Goal: Information Seeking & Learning: Learn about a topic

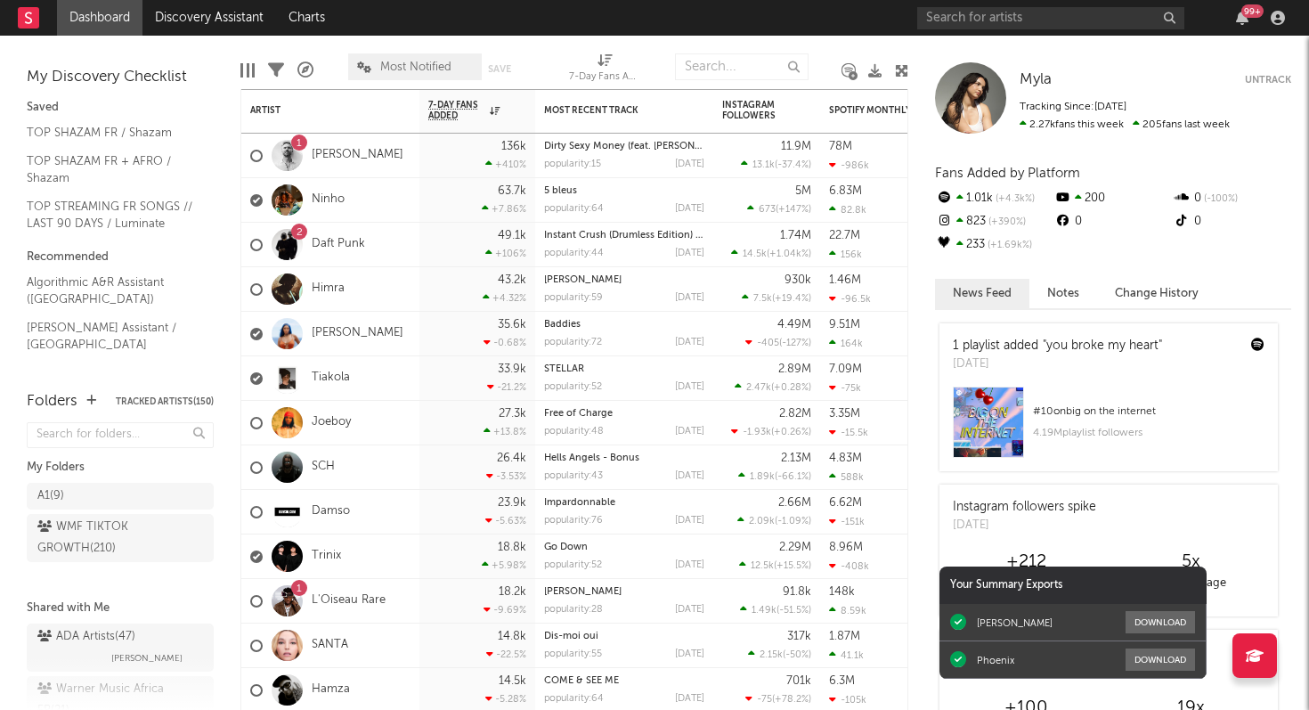
click at [1246, 16] on div "99 +" at bounding box center [1253, 10] width 22 height 13
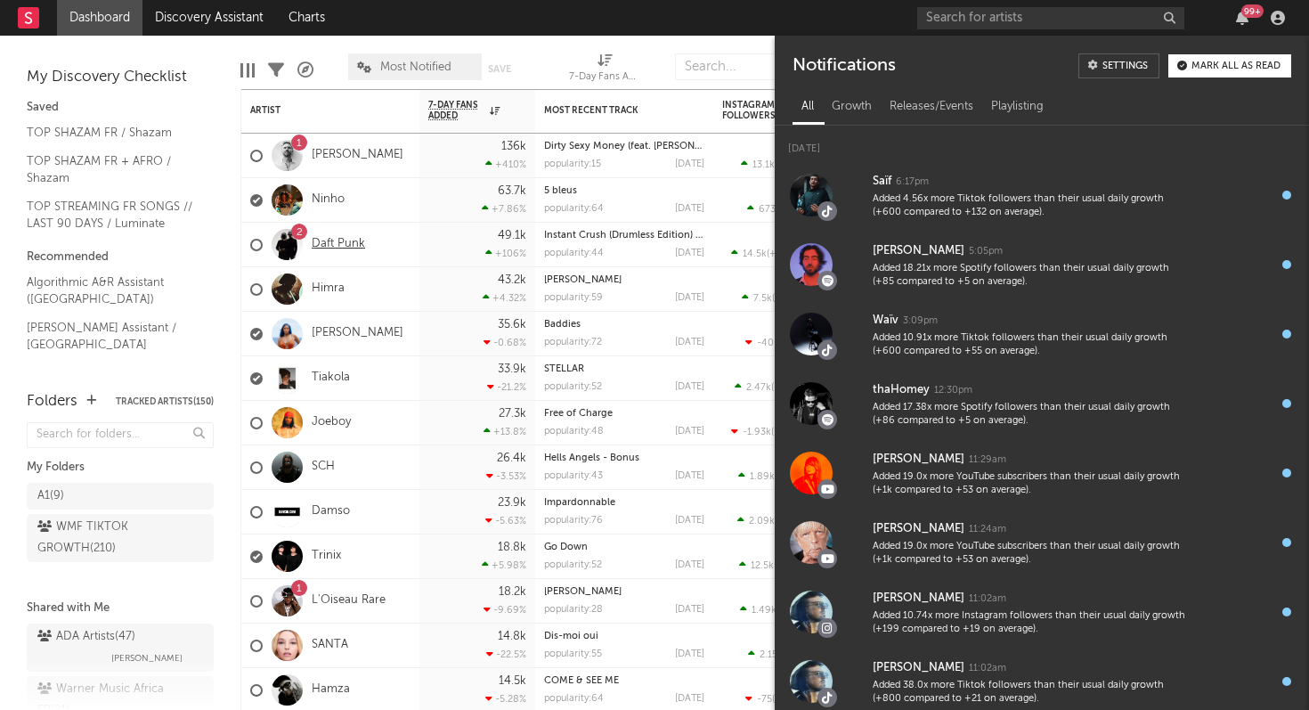
click at [337, 248] on link "Daft Punk" at bounding box center [338, 244] width 53 height 15
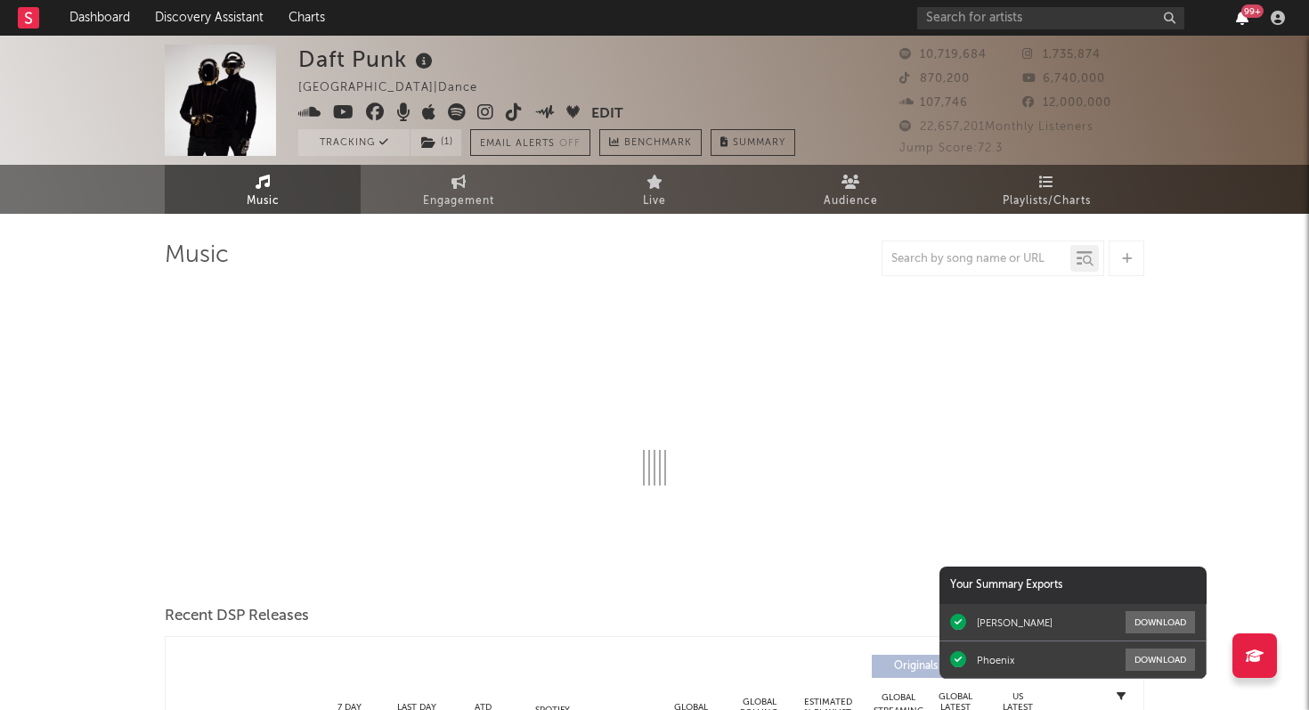
click at [1243, 22] on icon "button" at bounding box center [1242, 18] width 12 height 14
select select "6m"
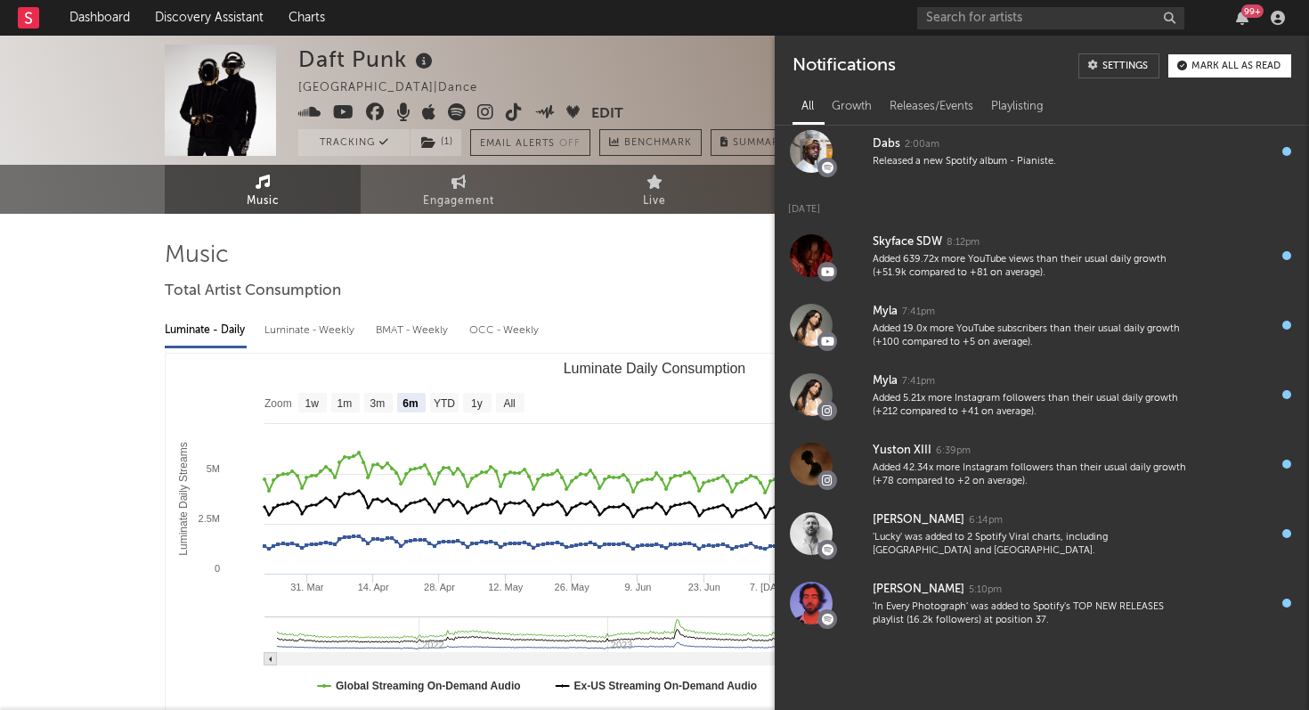
scroll to position [740, 0]
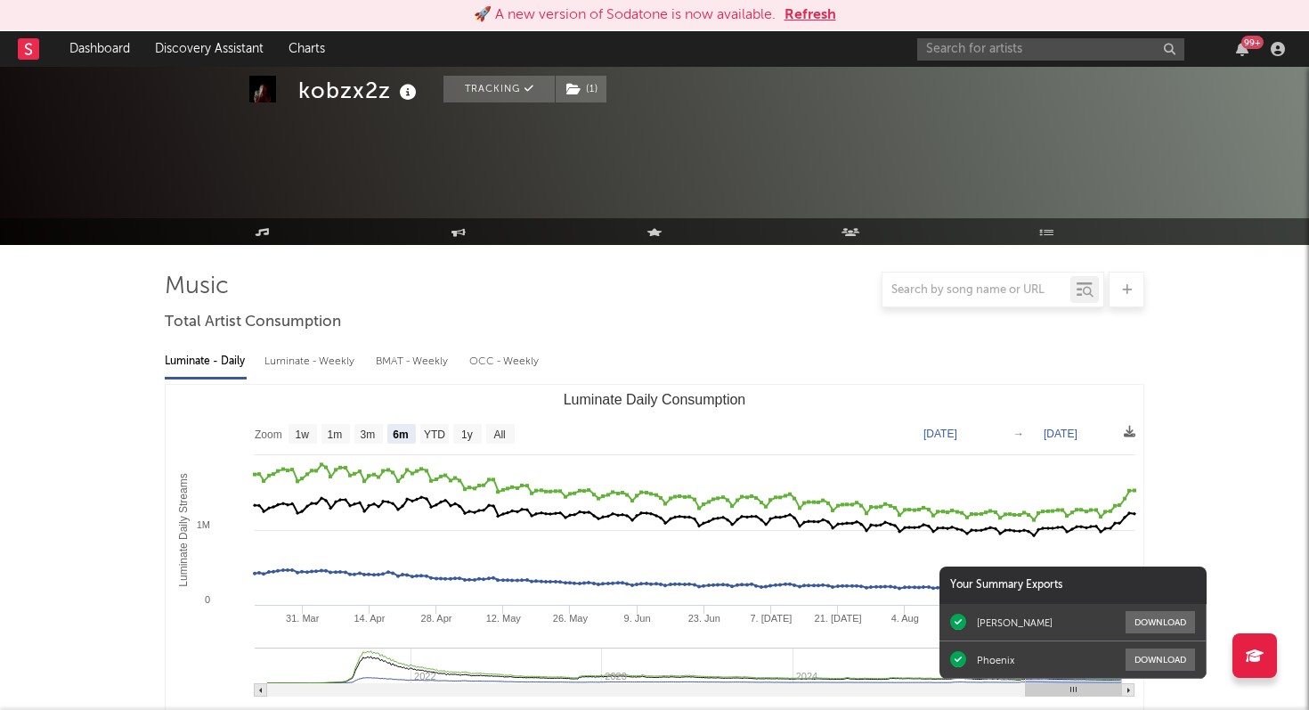
select select "6m"
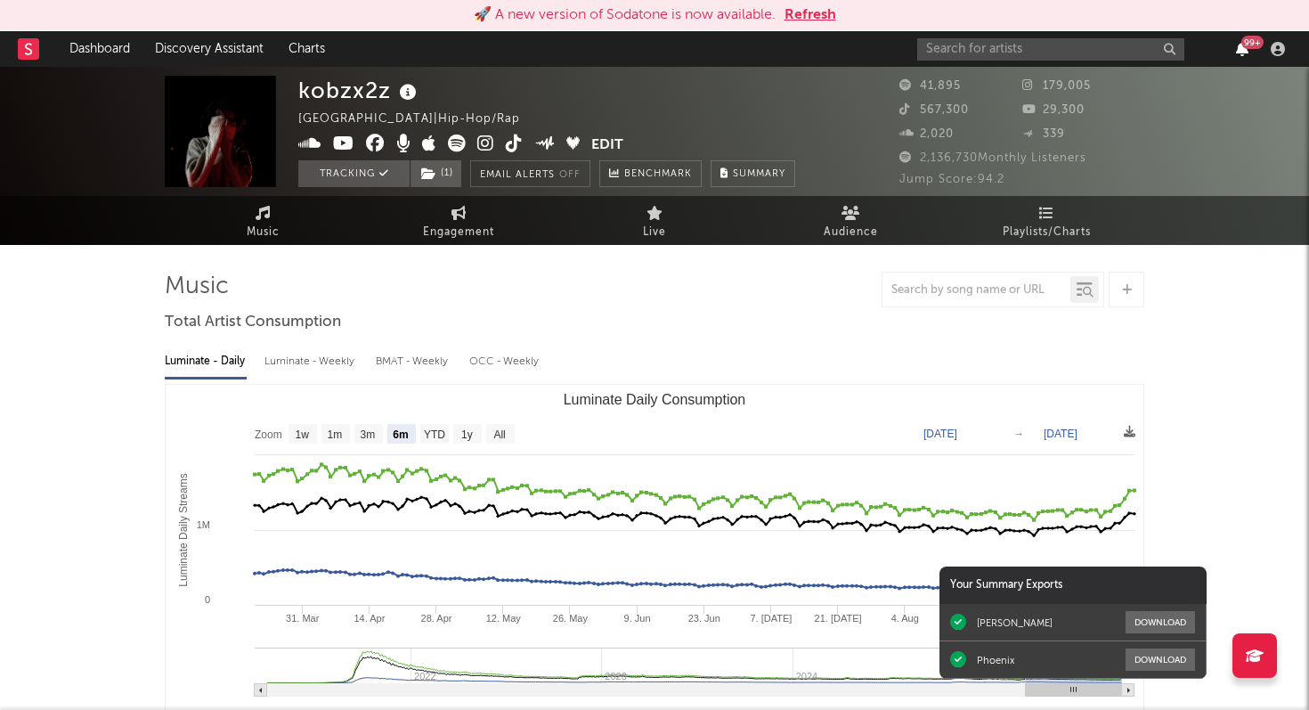
click at [1244, 53] on icon "button" at bounding box center [1242, 49] width 12 height 14
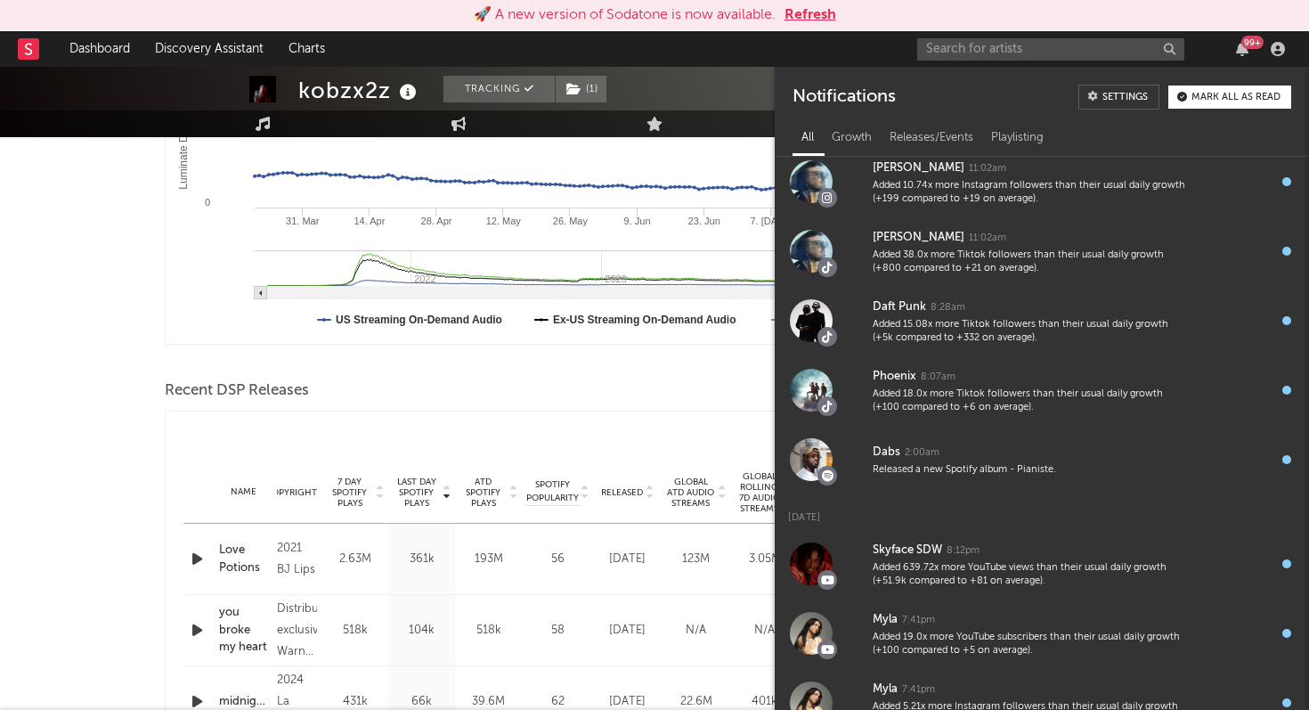
scroll to position [115, 0]
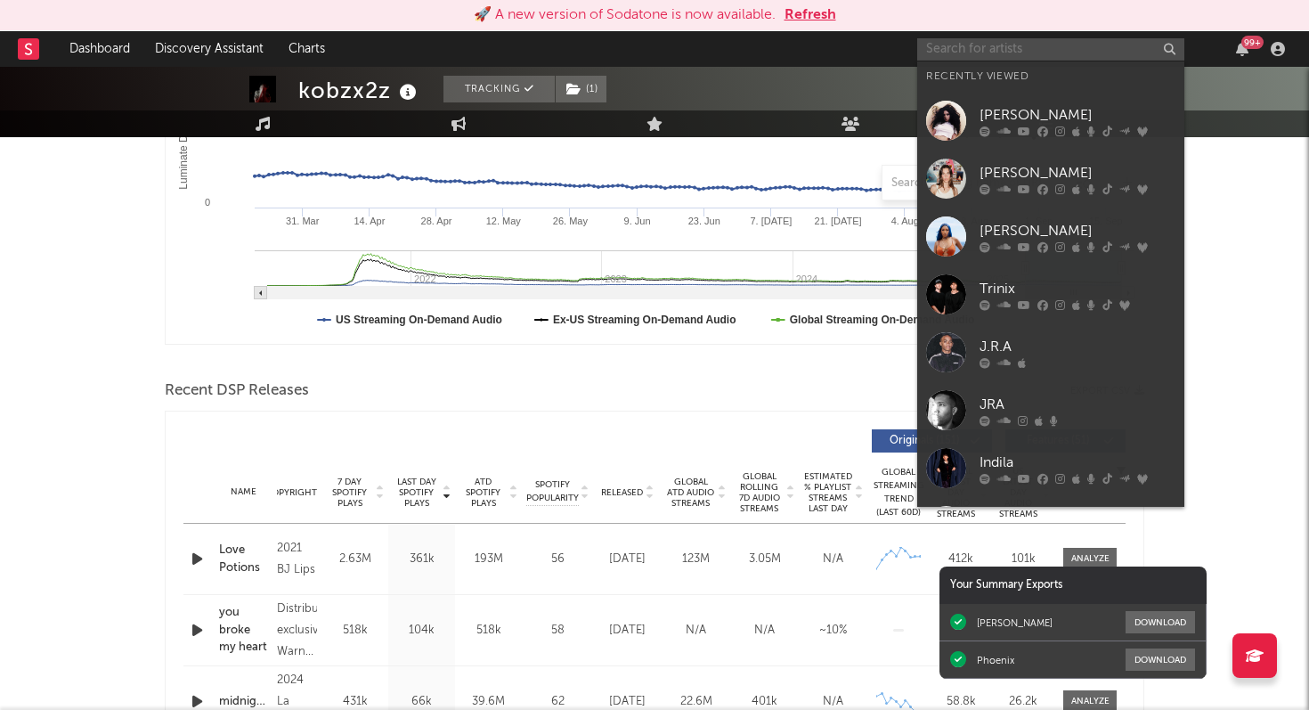
click at [992, 45] on input "text" at bounding box center [1050, 49] width 267 height 22
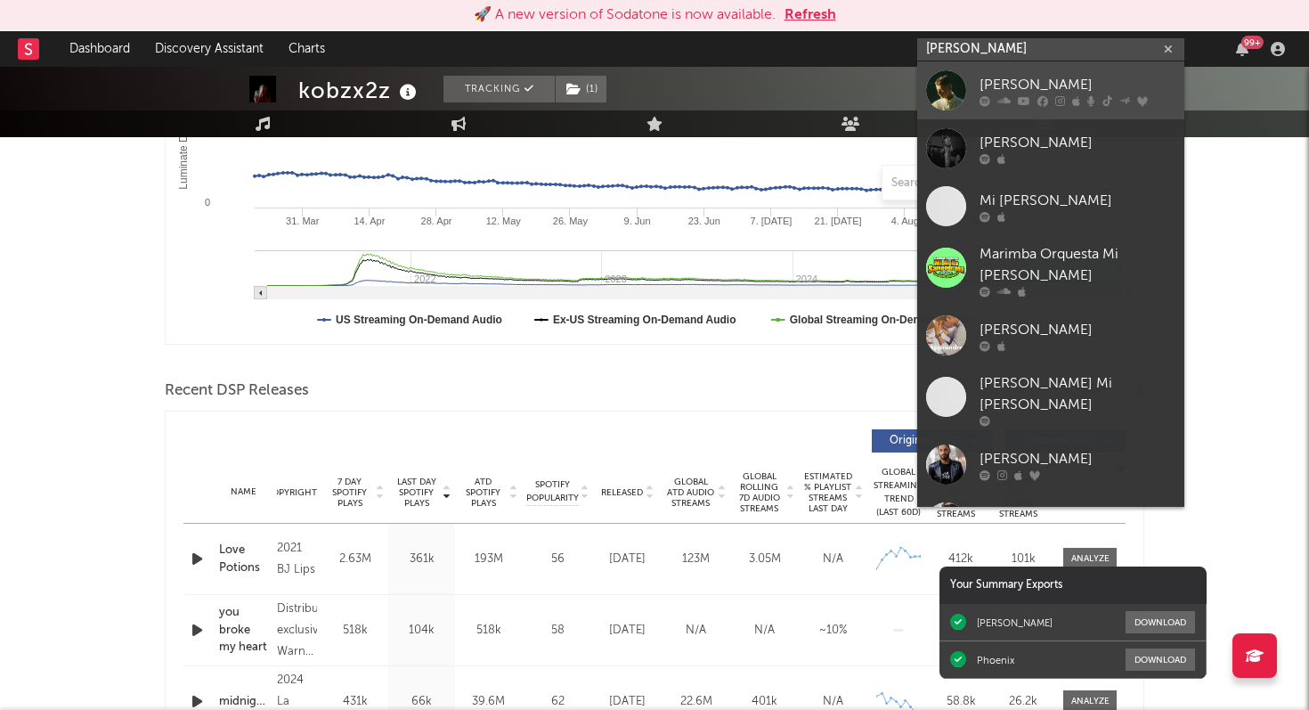
type input "[PERSON_NAME]"
click at [1099, 73] on link "[PERSON_NAME]" at bounding box center [1050, 90] width 267 height 58
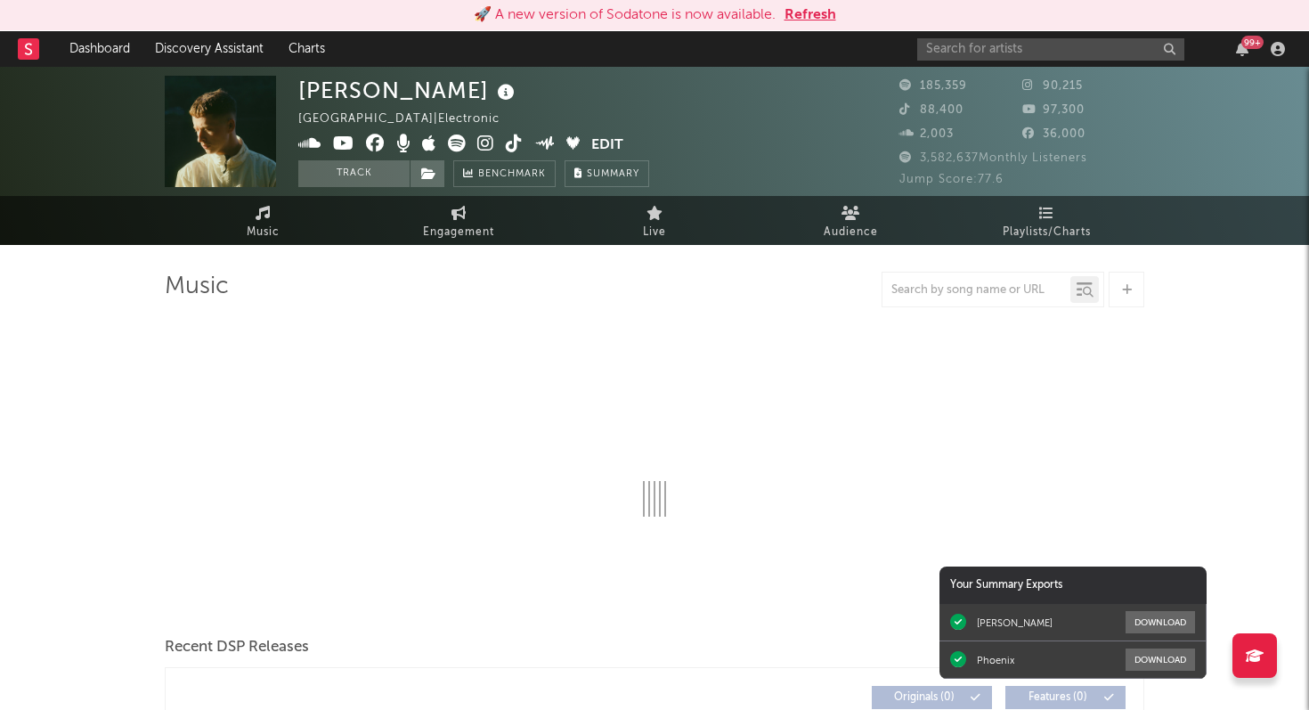
select select "6m"
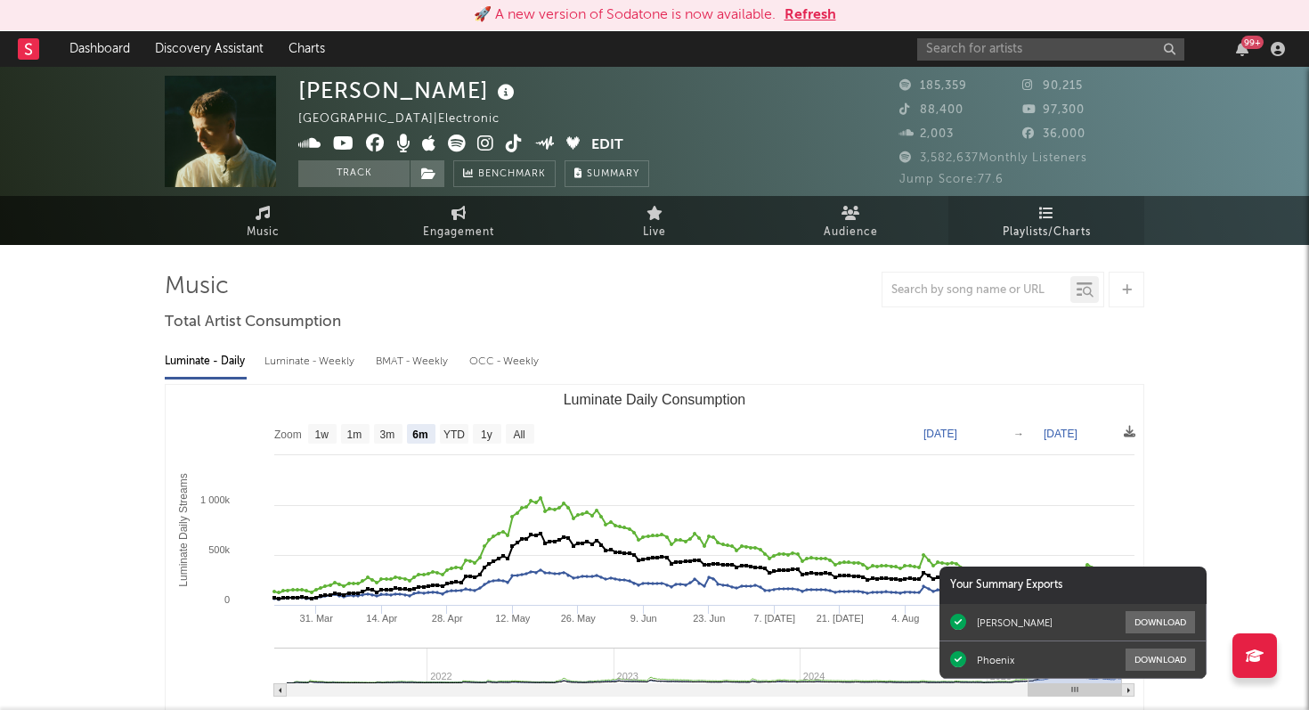
click at [1054, 219] on icon at bounding box center [1046, 213] width 15 height 14
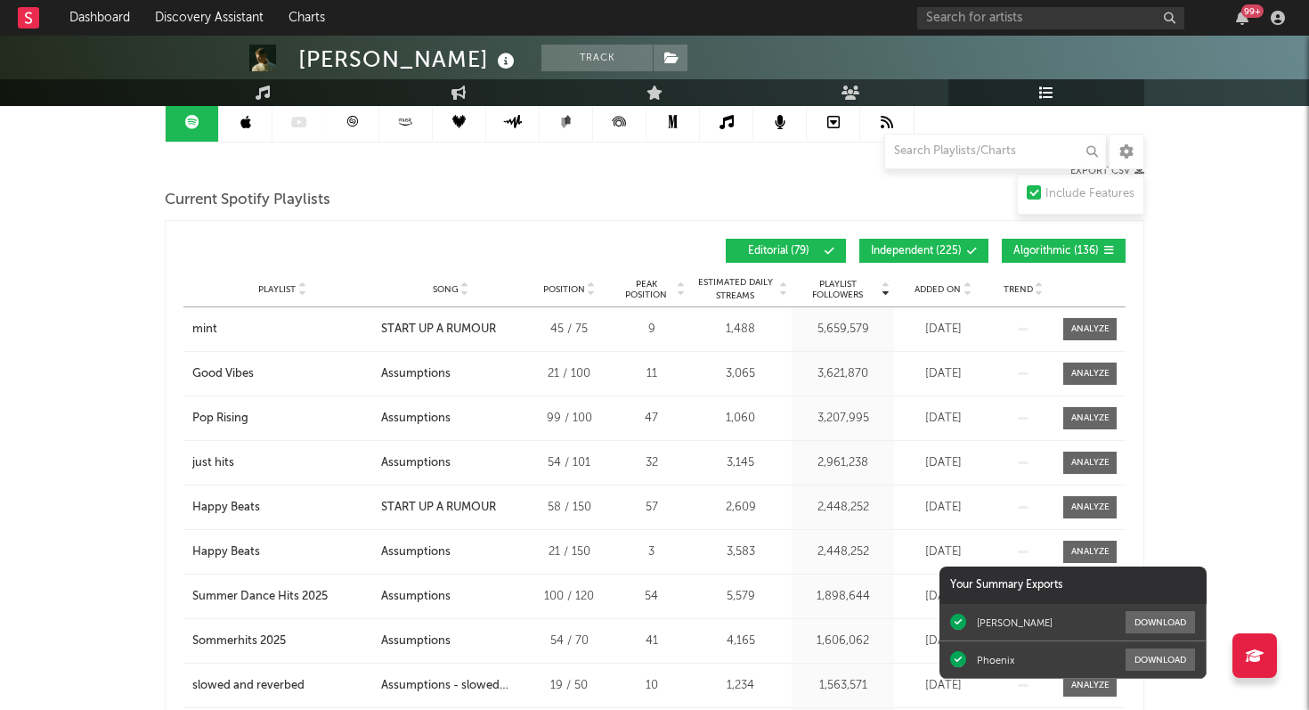
scroll to position [186, 0]
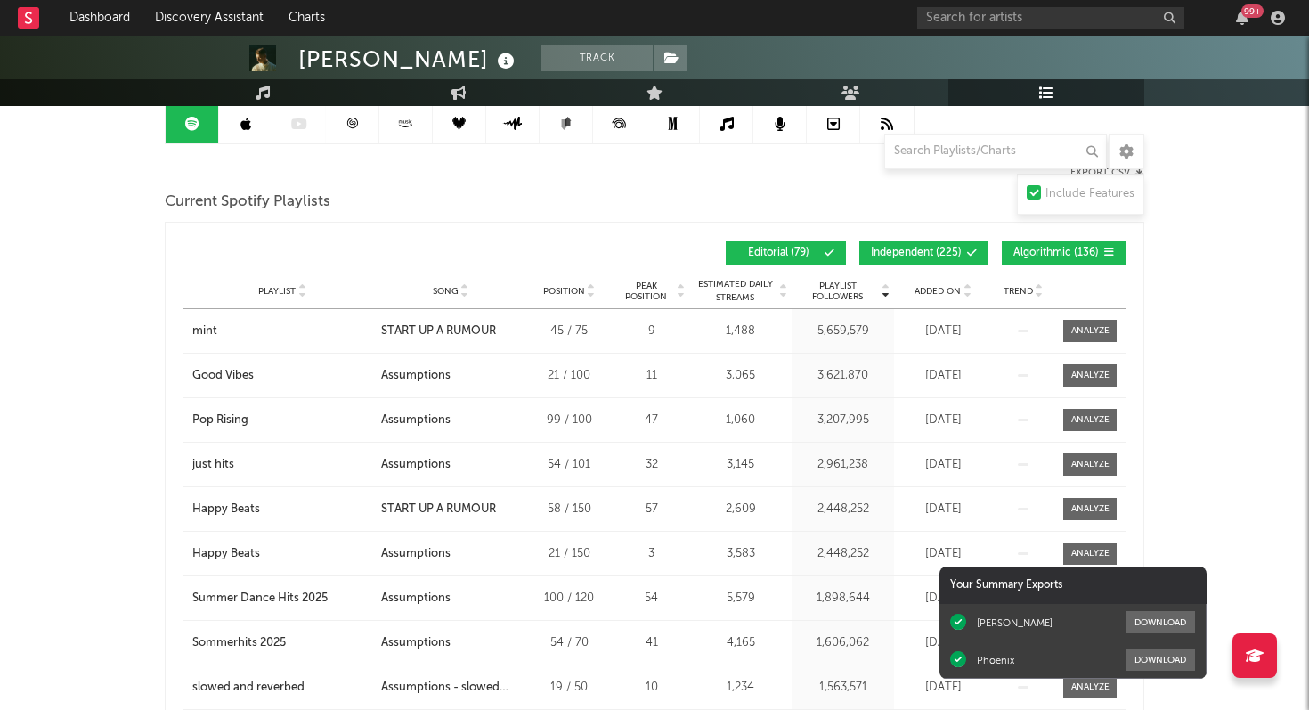
click at [924, 292] on span "Added On" at bounding box center [938, 291] width 46 height 11
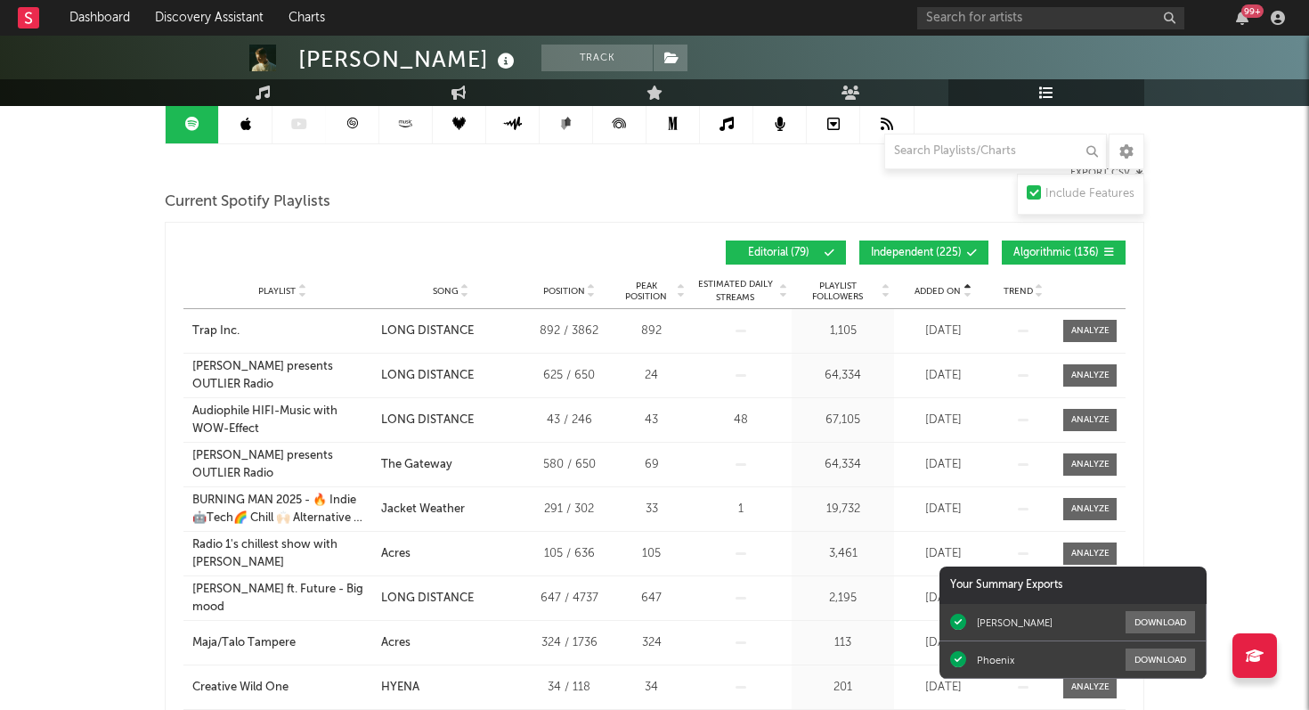
click at [924, 292] on span "Added On" at bounding box center [938, 291] width 46 height 11
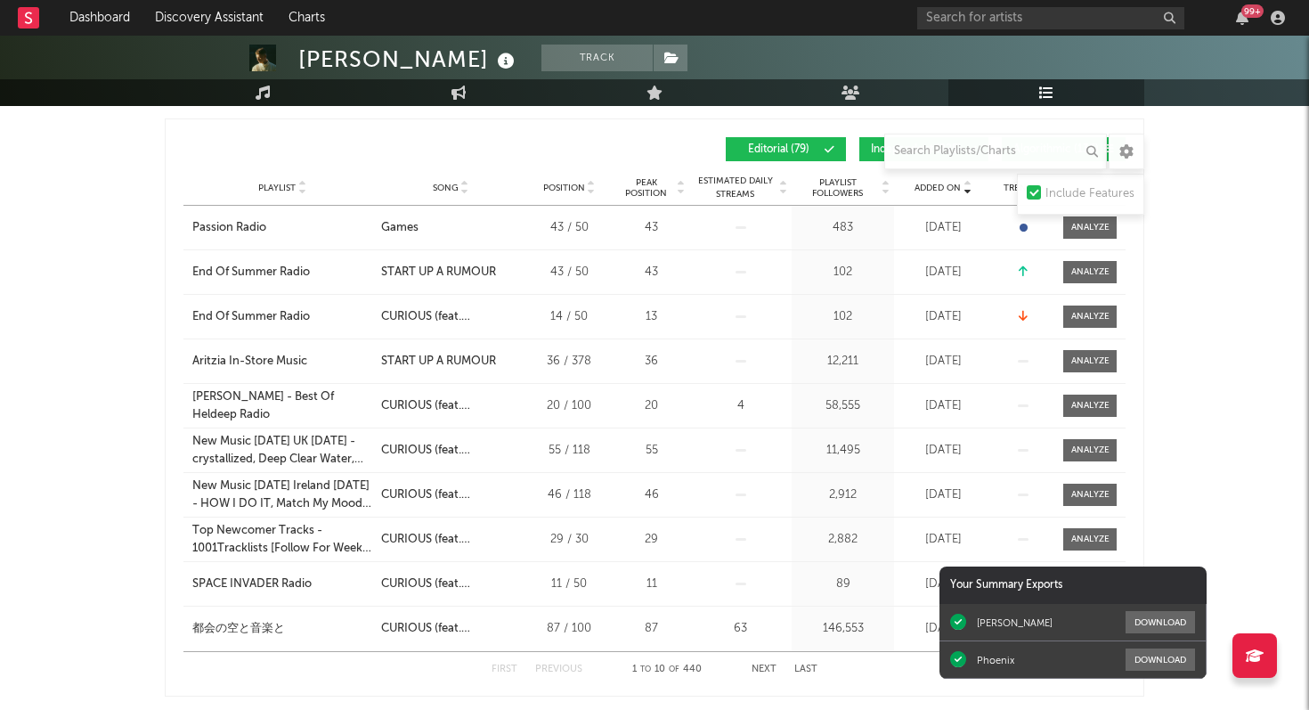
scroll to position [214, 0]
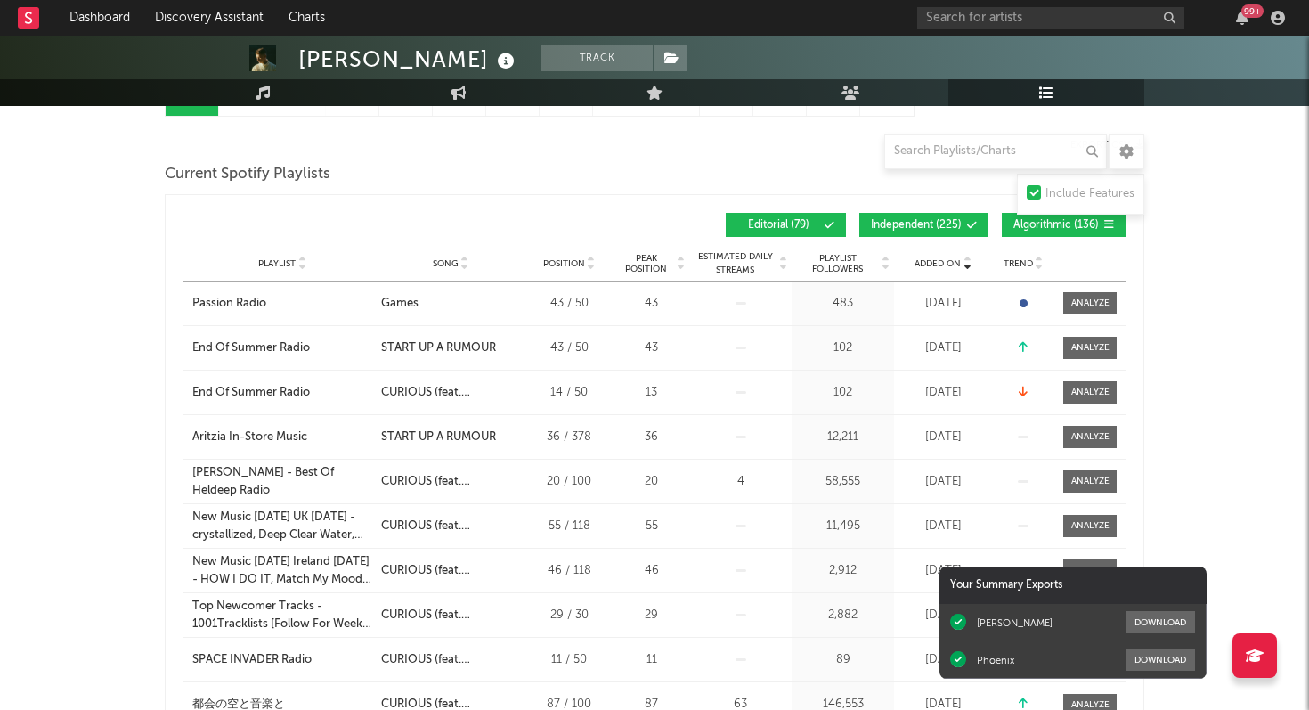
click at [832, 257] on span "Playlist Followers" at bounding box center [837, 263] width 83 height 21
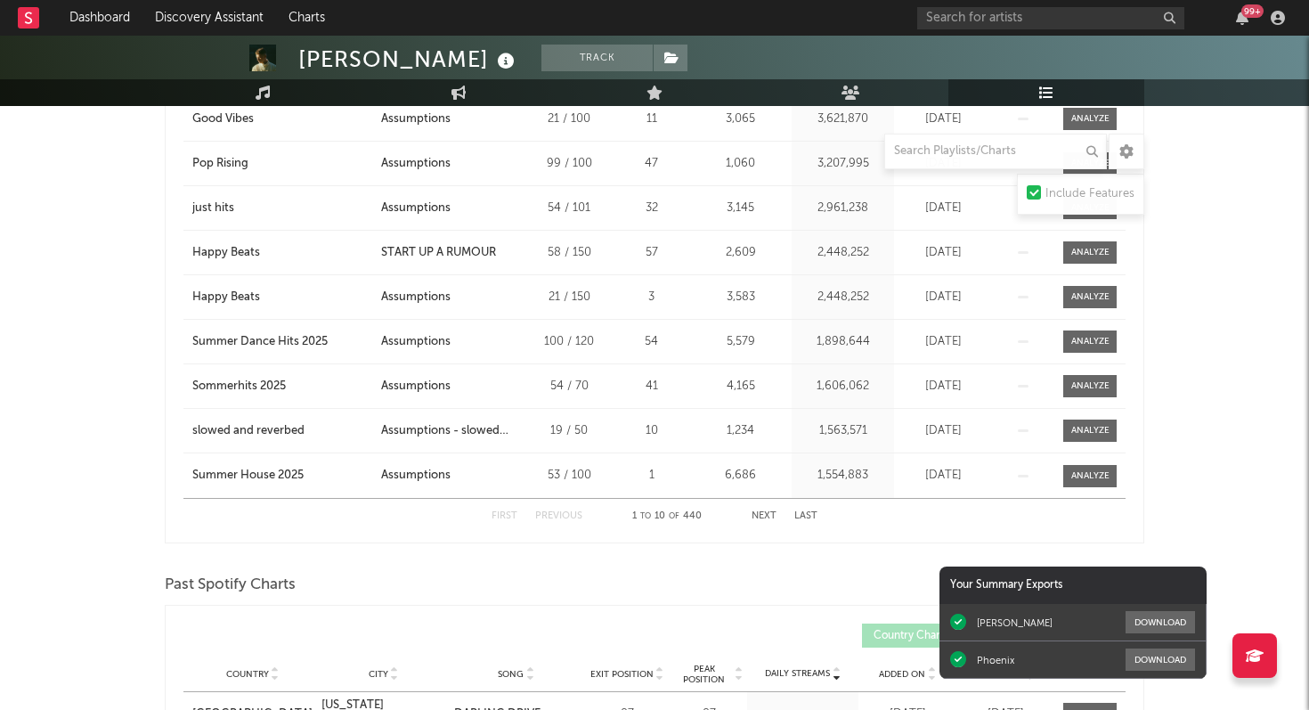
scroll to position [473, 0]
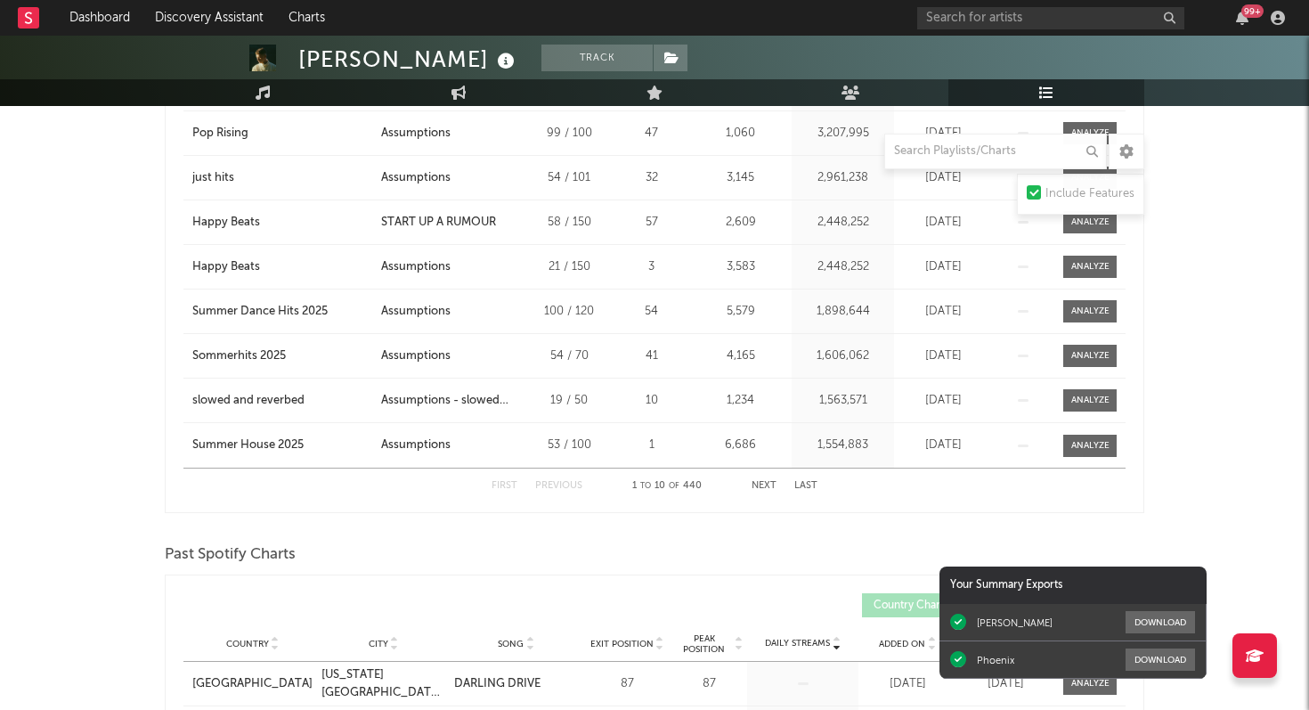
click at [765, 482] on button "Next" at bounding box center [764, 486] width 25 height 10
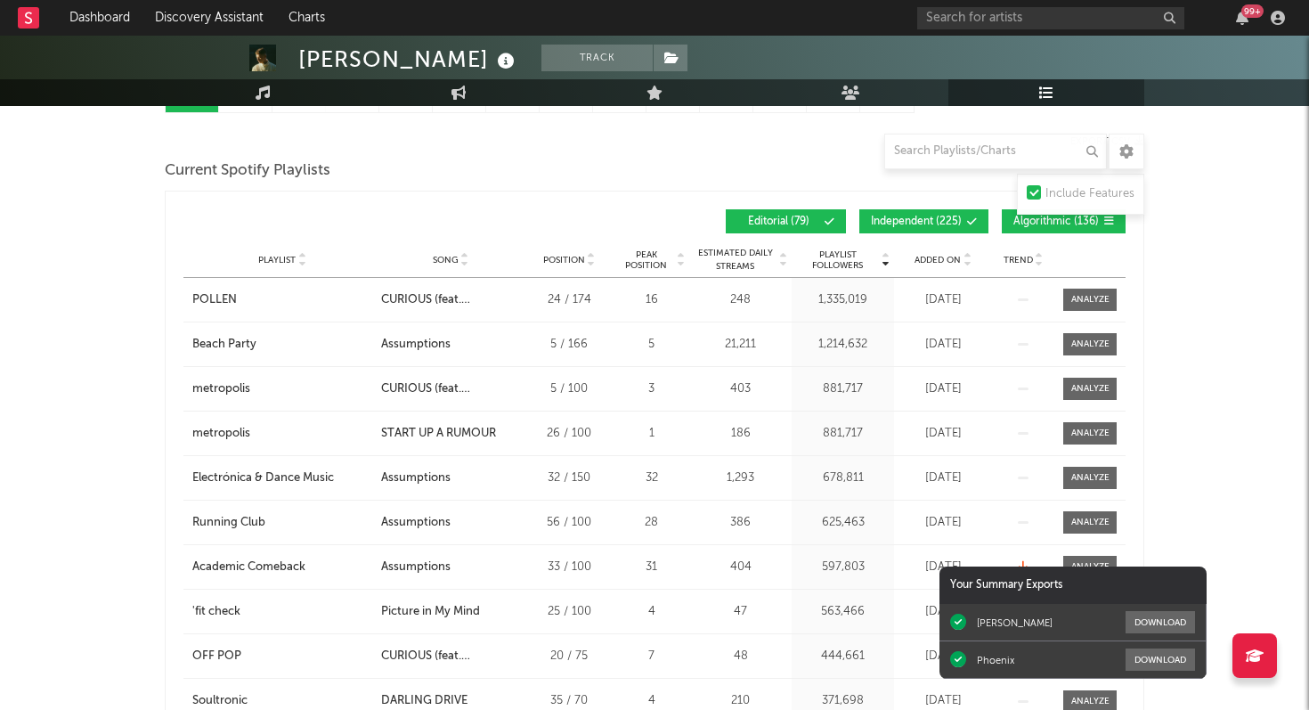
scroll to position [183, 0]
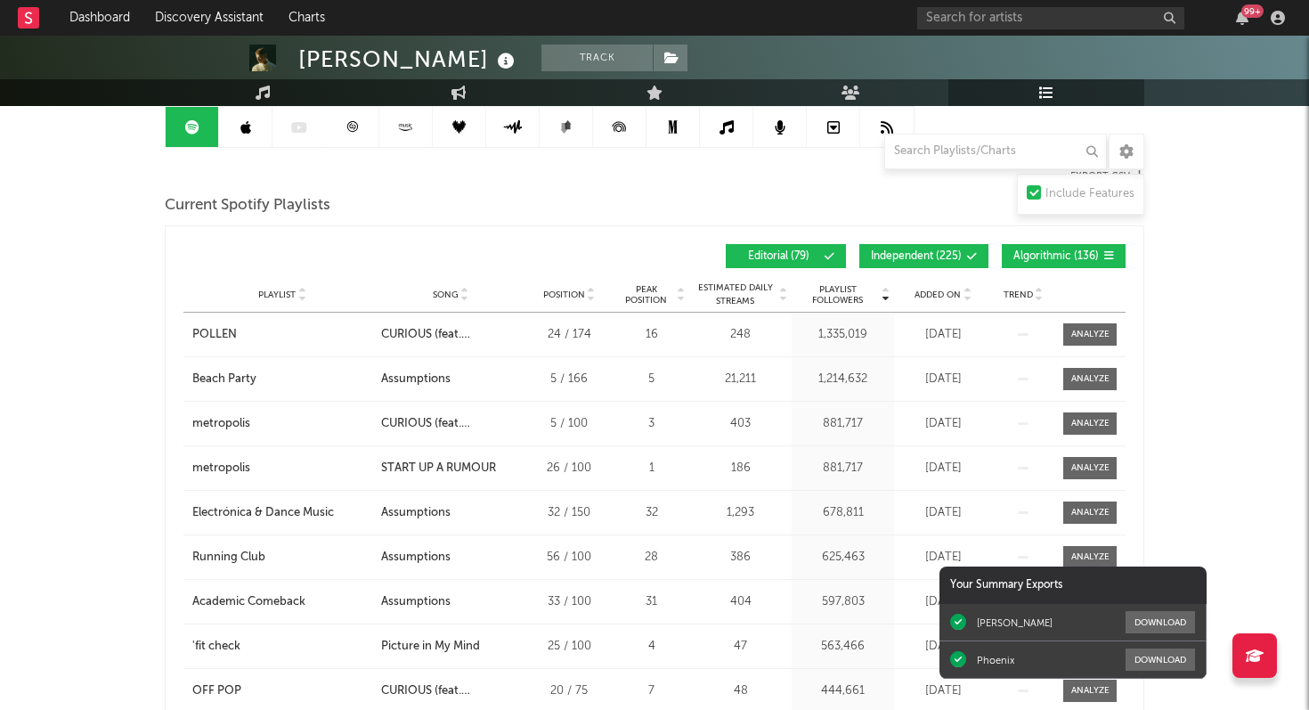
click at [925, 253] on span "Independent ( 225 )" at bounding box center [916, 256] width 91 height 11
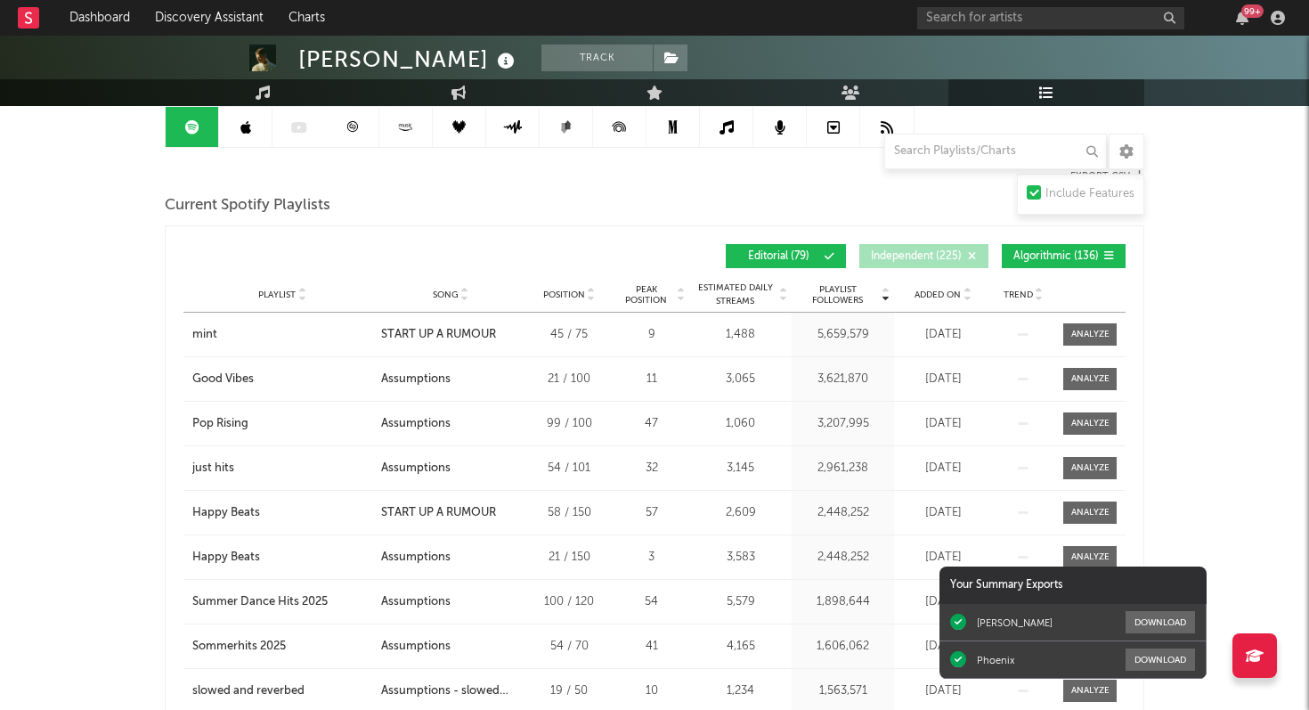
click at [1032, 257] on span "Algorithmic ( 136 )" at bounding box center [1057, 256] width 86 height 11
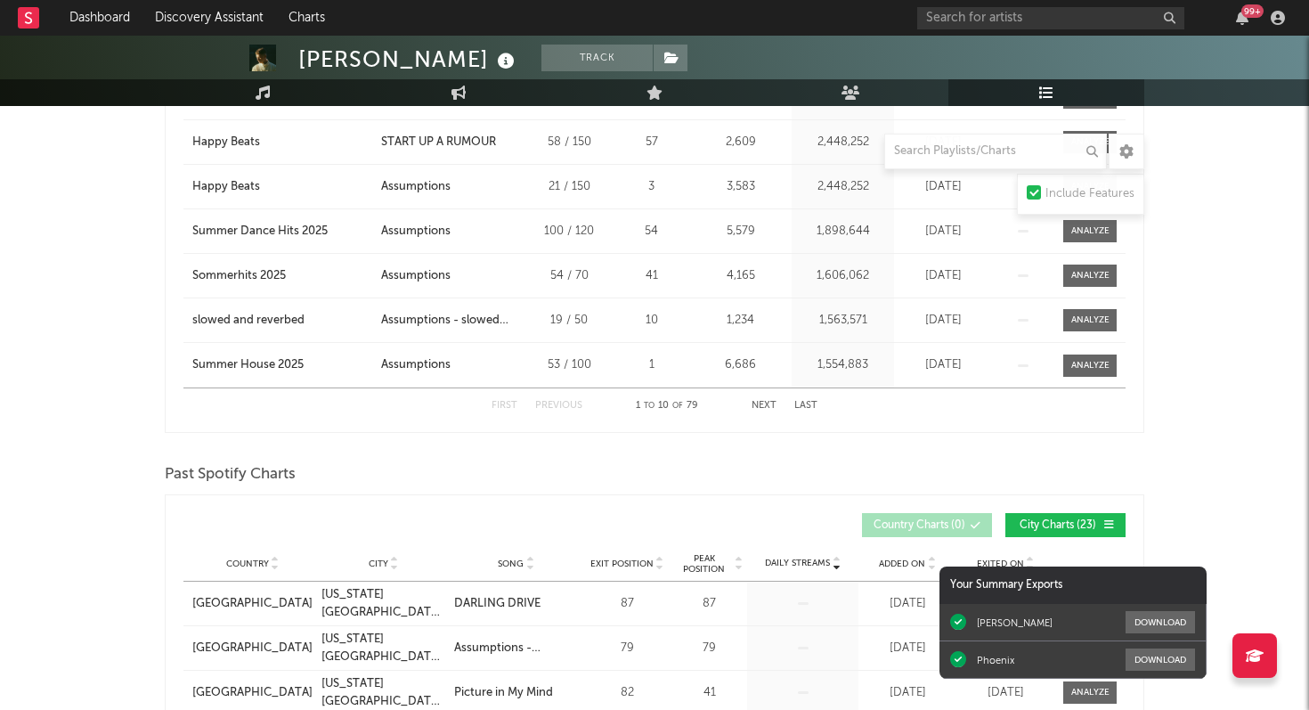
scroll to position [584, 0]
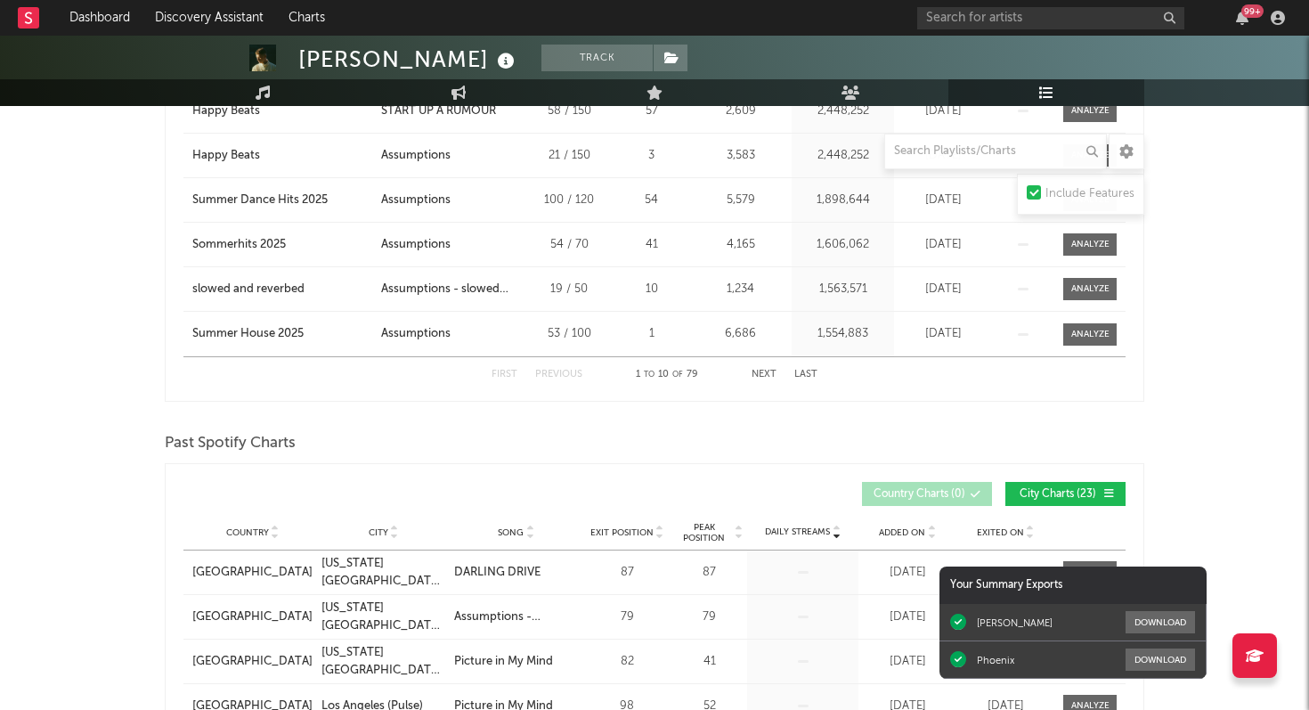
click at [766, 377] on button "Next" at bounding box center [764, 375] width 25 height 10
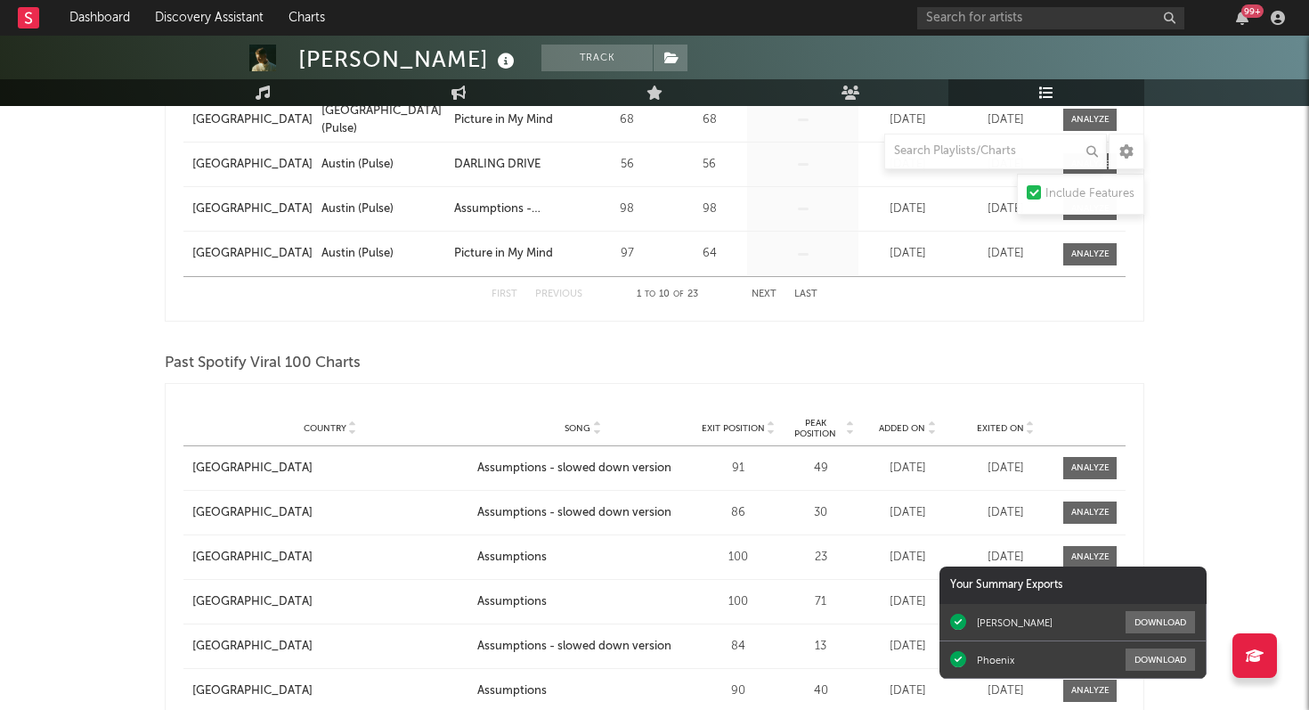
scroll to position [1323, 0]
